Goal: Task Accomplishment & Management: Complete application form

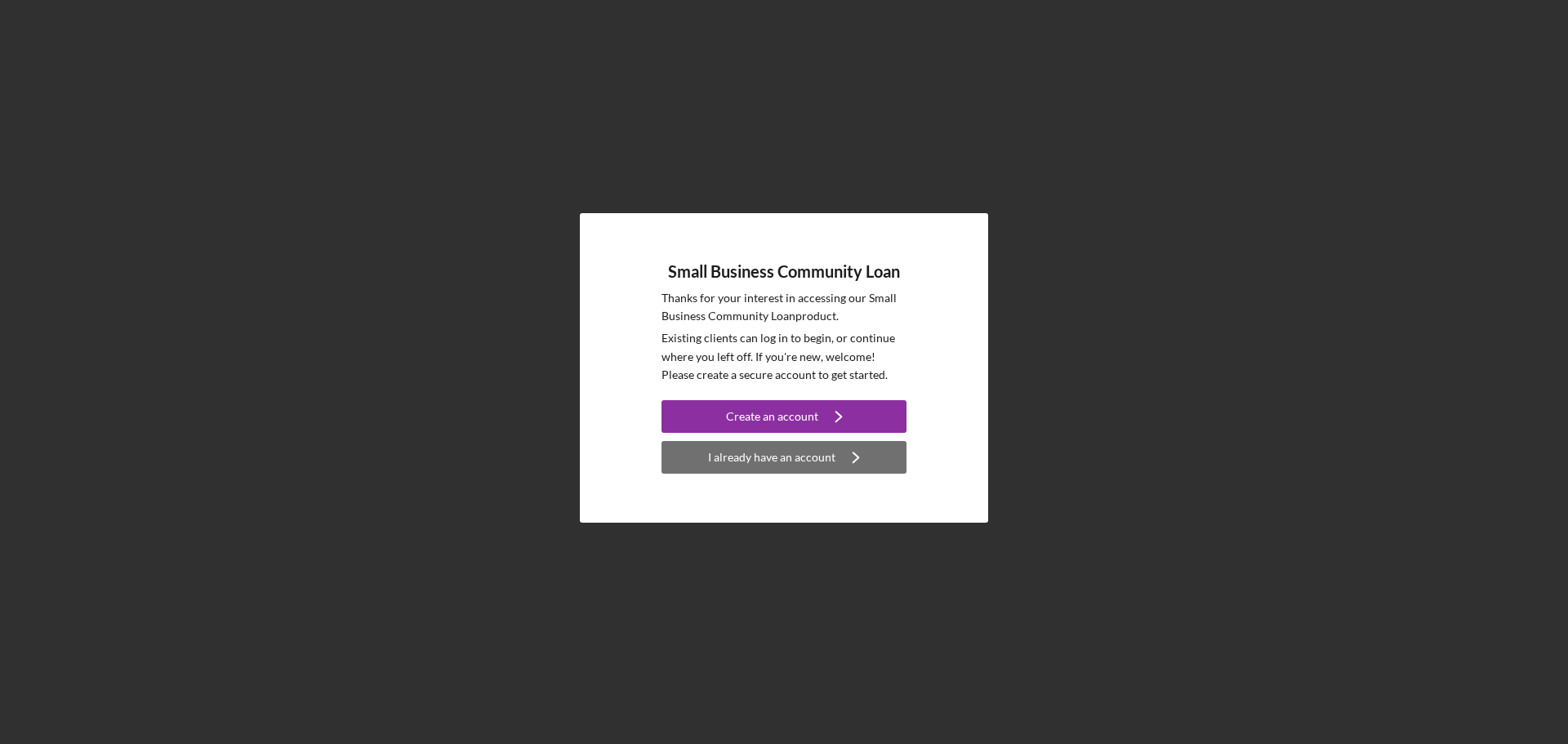
click at [740, 452] on div "I already have an account" at bounding box center [771, 457] width 128 height 32
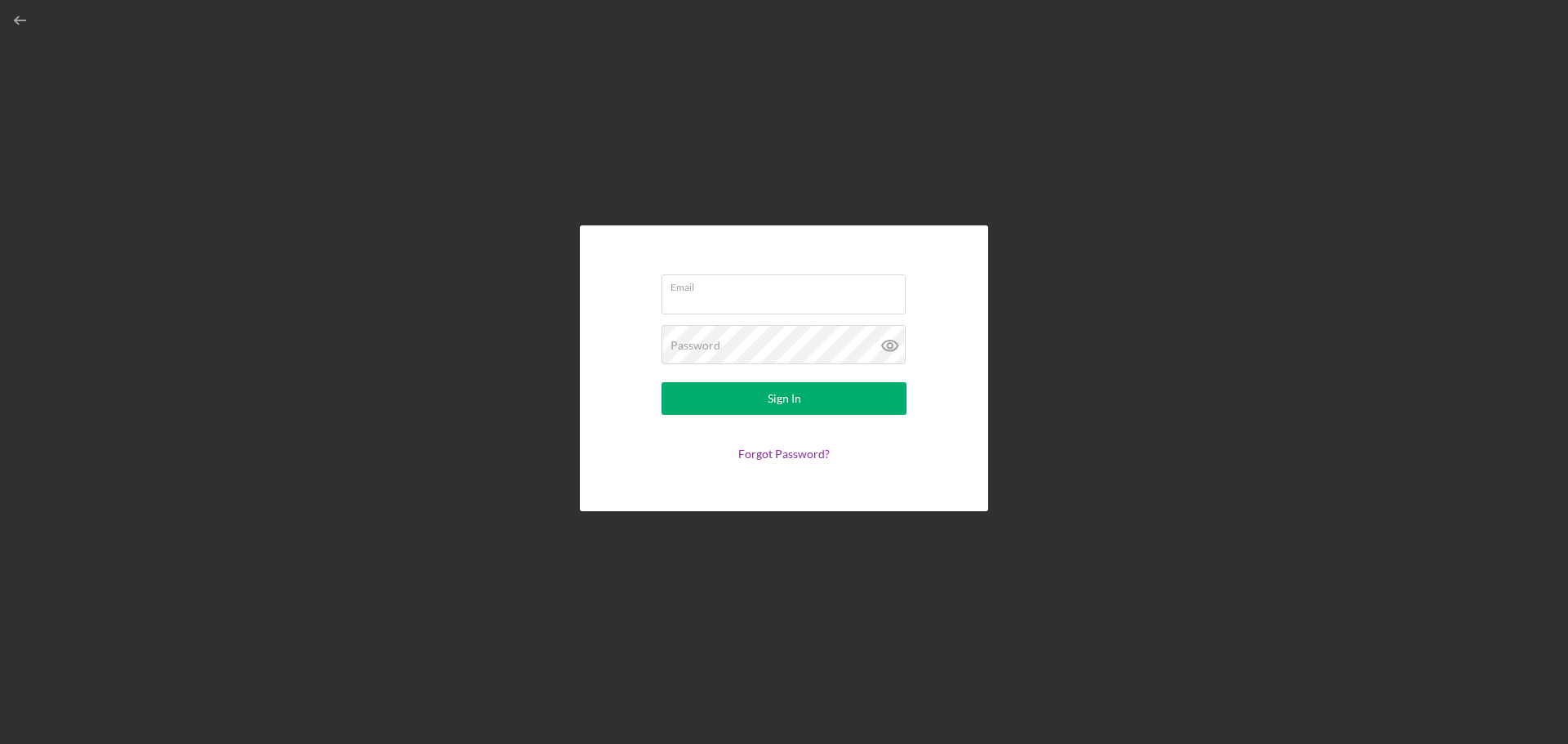
type input "[EMAIL_ADDRESS][DOMAIN_NAME]"
click at [800, 387] on button "Sign In" at bounding box center [784, 398] width 245 height 32
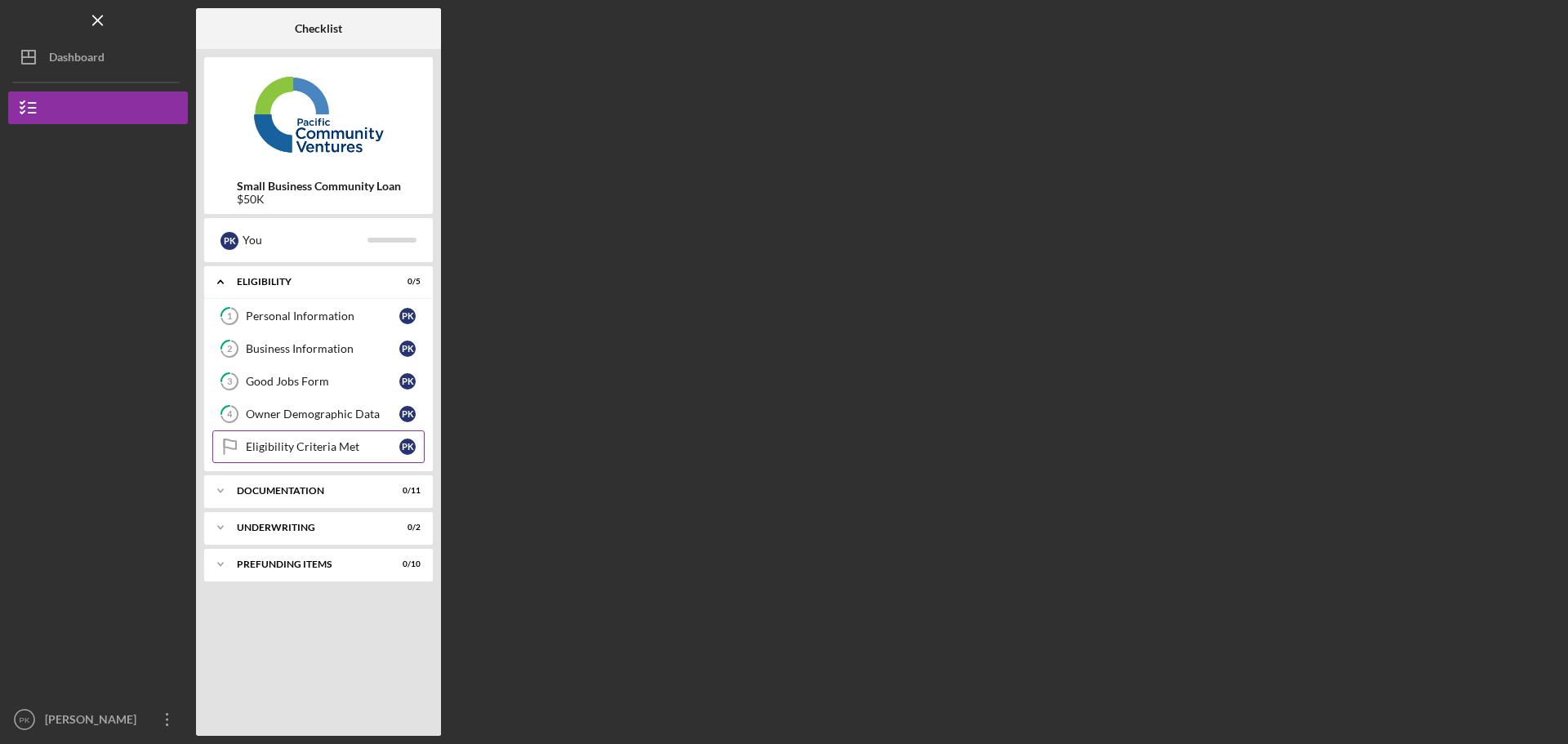
click at [293, 442] on div "Eligibility Criteria Met" at bounding box center [323, 447] width 153 height 13
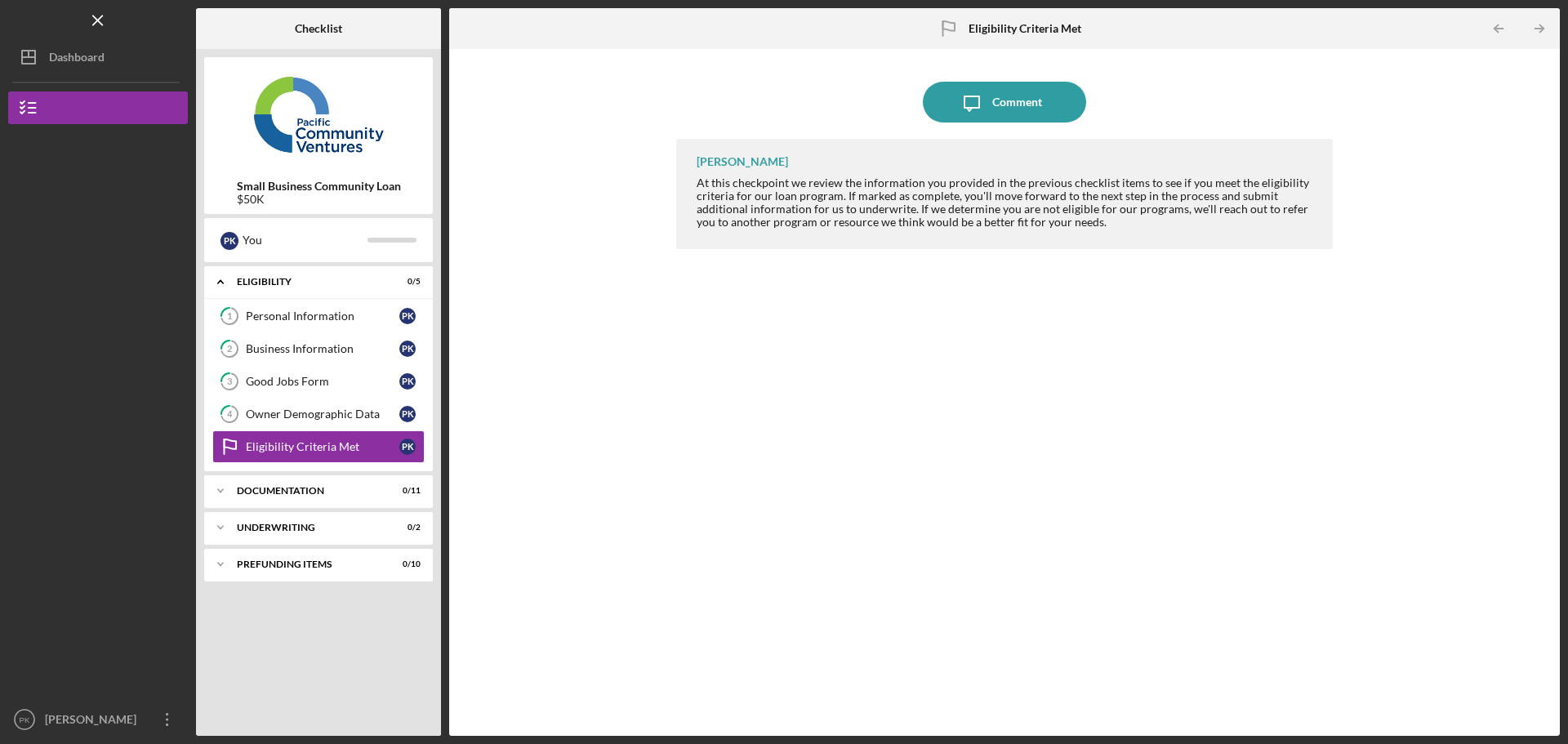
click at [723, 291] on div "[PERSON_NAME] At this checkpoint we review the information you provided in the …" at bounding box center [1004, 425] width 657 height 572
click at [160, 724] on icon "Icon/Overflow" at bounding box center [167, 719] width 41 height 41
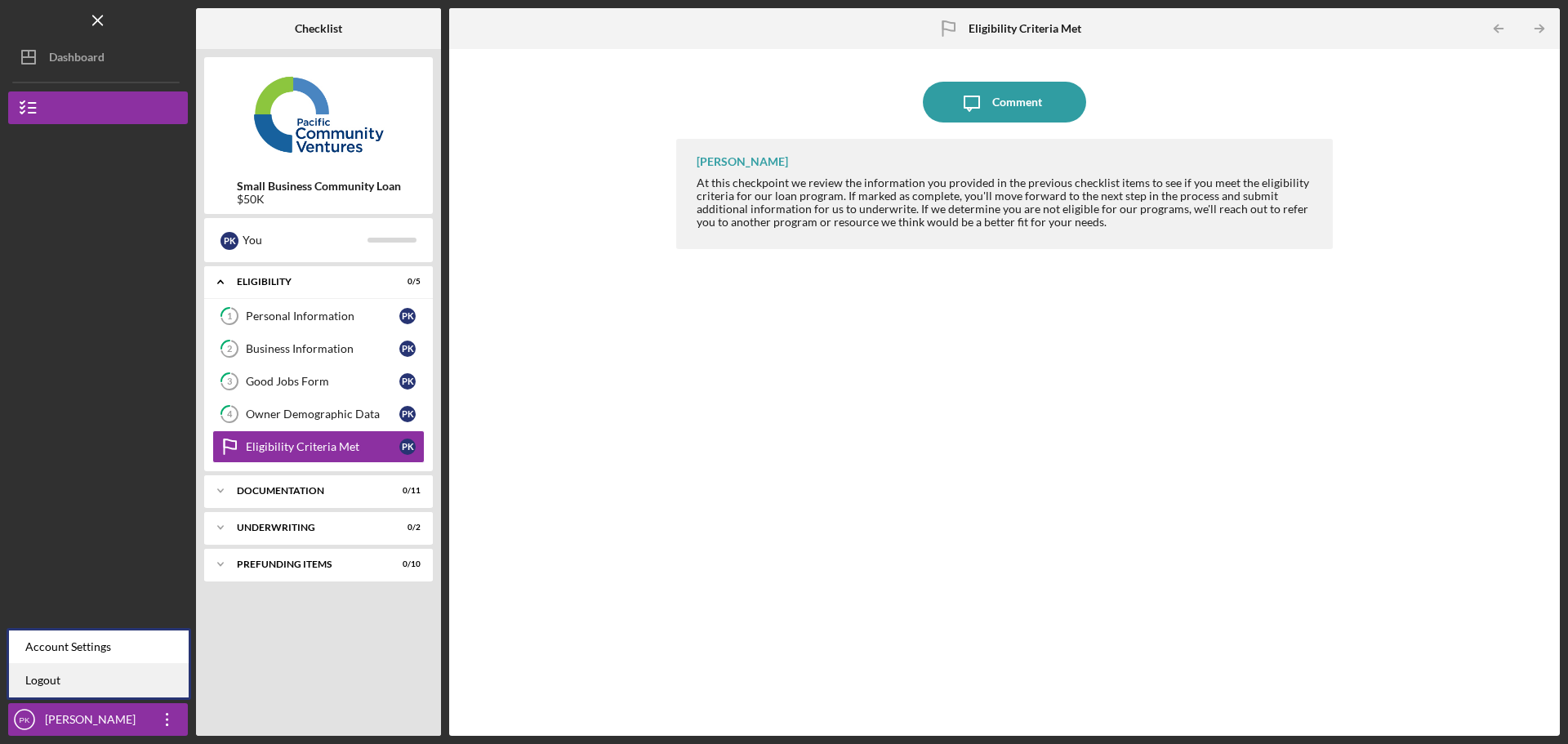
click at [61, 678] on link "Logout" at bounding box center [99, 681] width 180 height 33
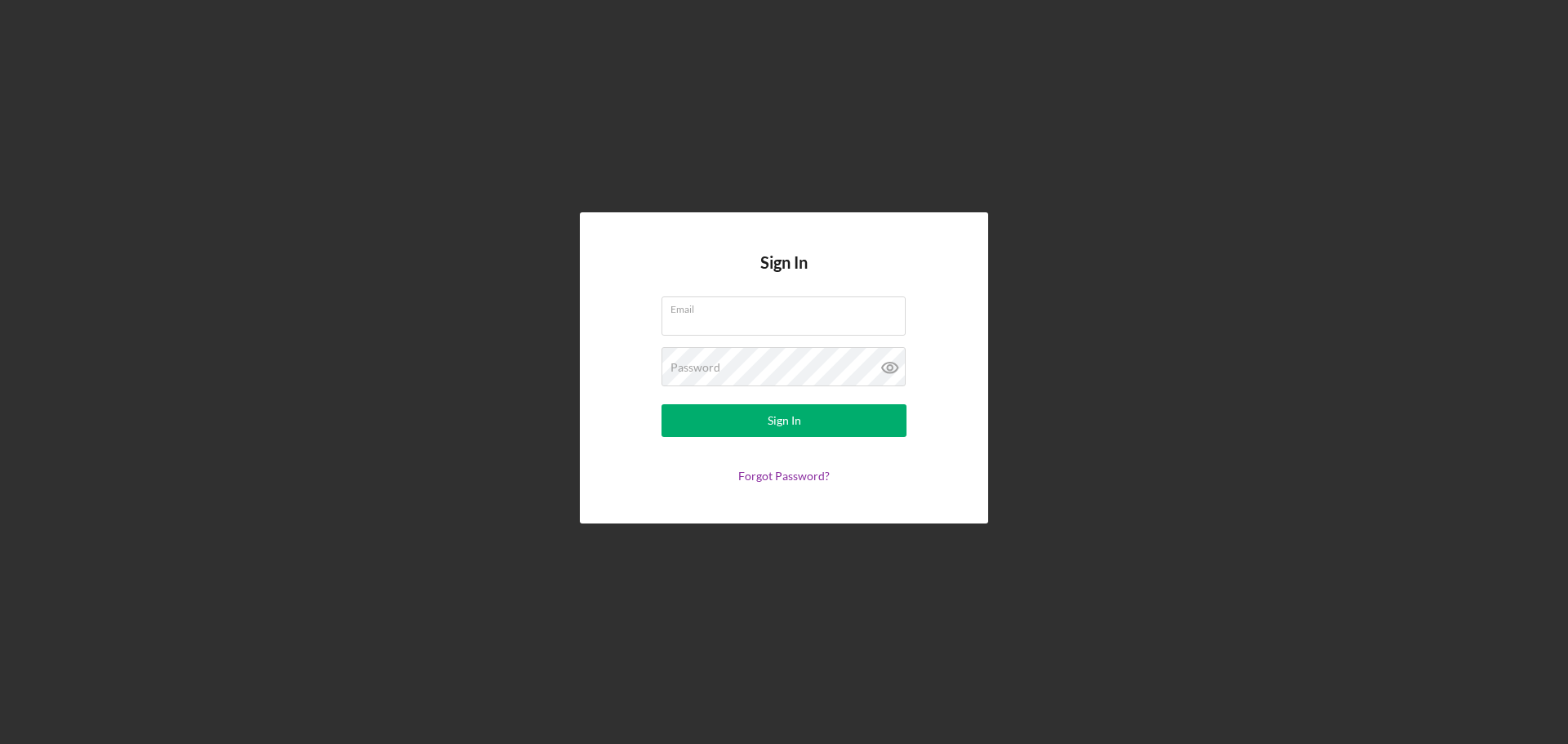
type input "[EMAIL_ADDRESS][DOMAIN_NAME]"
